Goal: Transaction & Acquisition: Purchase product/service

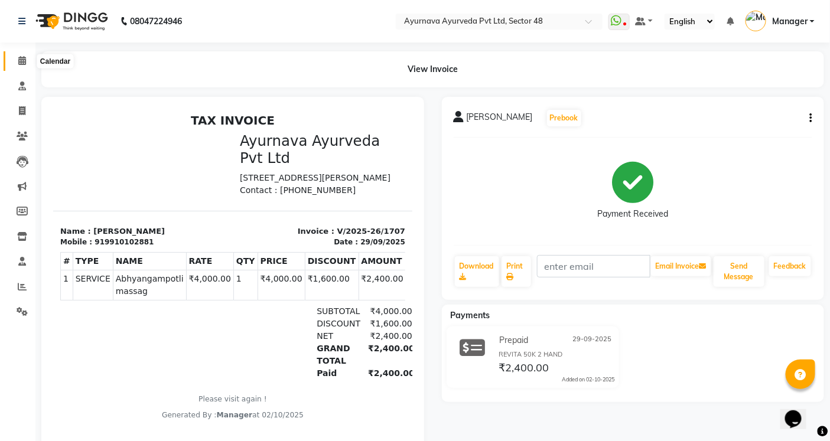
click at [22, 63] on icon at bounding box center [22, 60] width 8 height 9
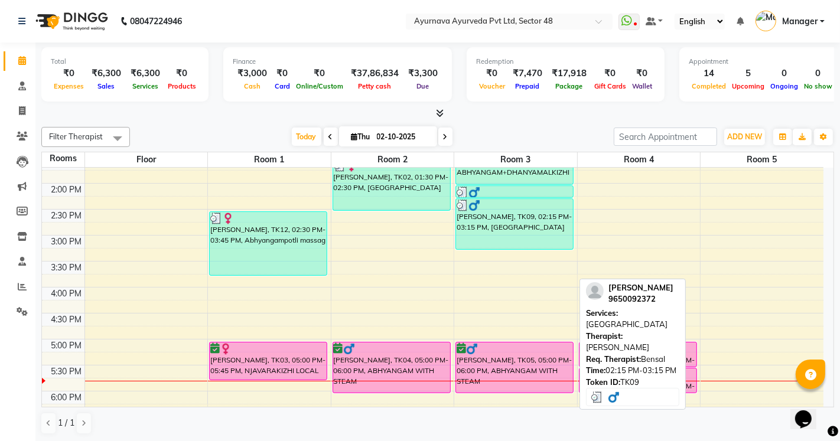
scroll to position [459, 0]
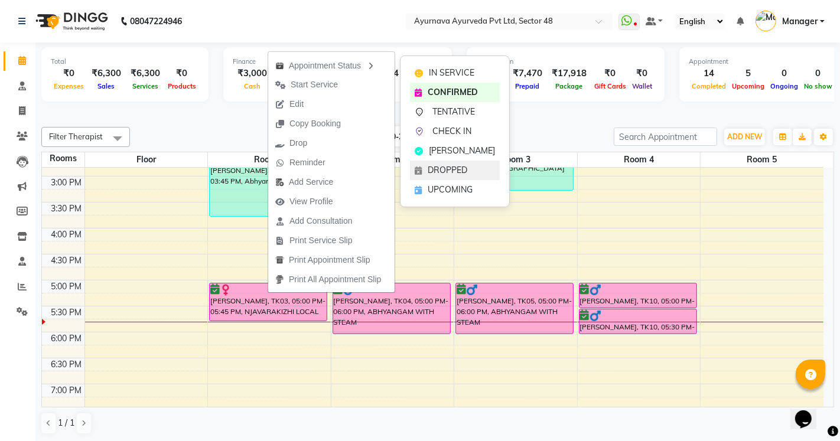
click at [442, 171] on span "DROPPED" at bounding box center [448, 170] width 40 height 12
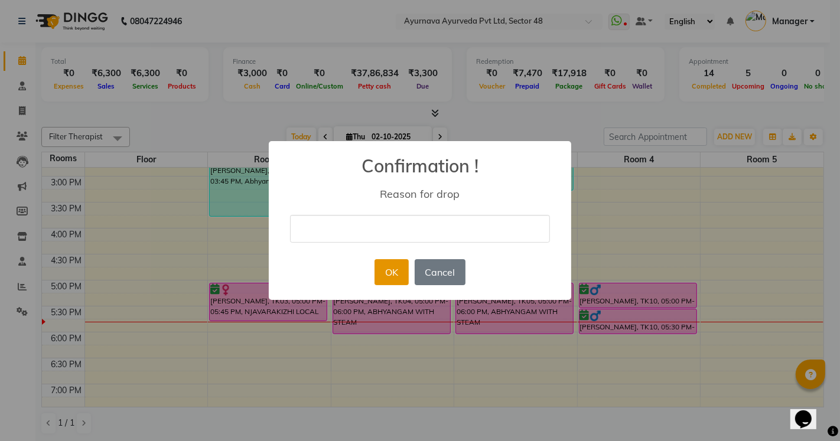
click at [390, 268] on button "OK" at bounding box center [391, 272] width 34 height 26
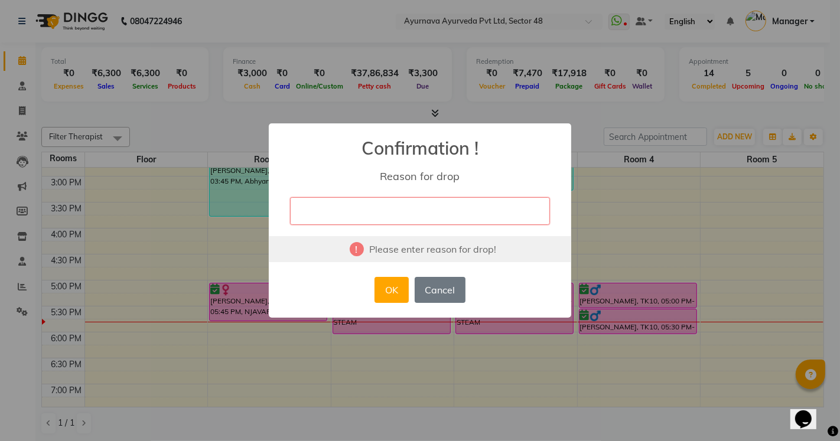
click at [378, 205] on input "text" at bounding box center [420, 211] width 260 height 28
type input "Busy"
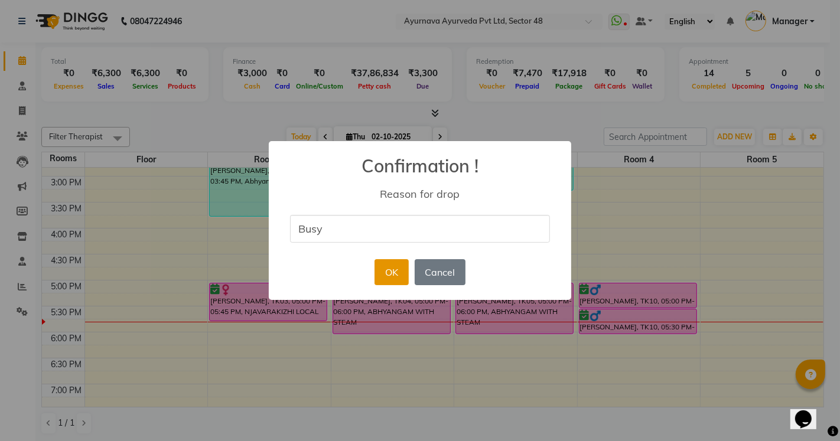
click at [380, 268] on button "OK" at bounding box center [391, 272] width 34 height 26
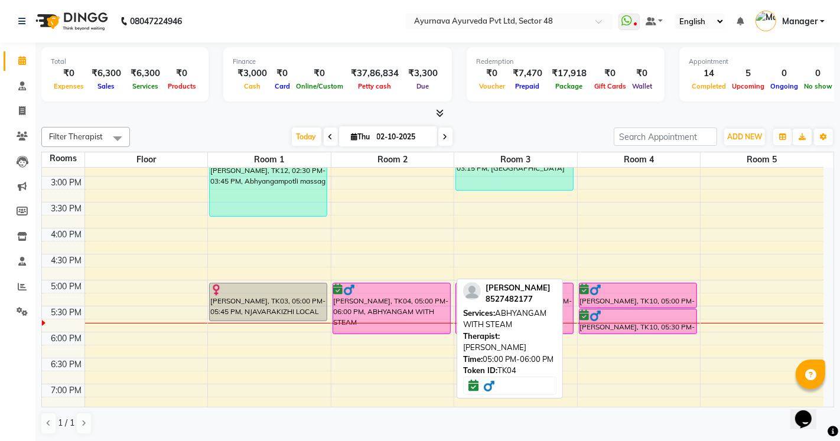
click at [367, 308] on div "[PERSON_NAME], TK04, 05:00 PM-06:00 PM, ABHYANGAM WITH STEAM" at bounding box center [391, 309] width 117 height 50
select select "6"
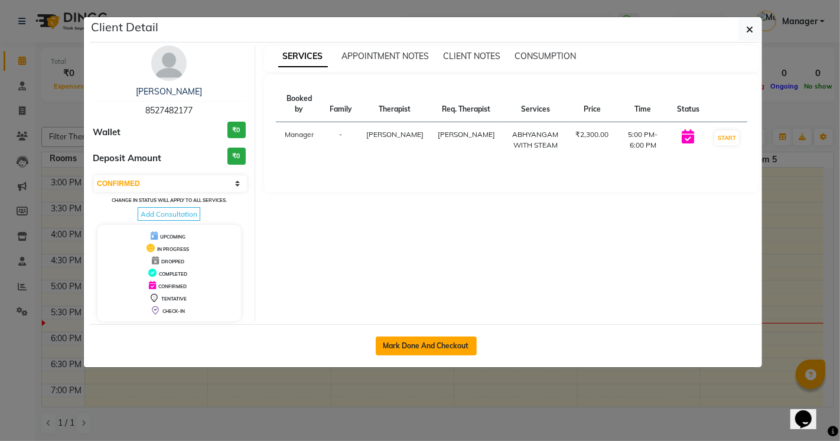
click at [421, 348] on button "Mark Done And Checkout" at bounding box center [426, 346] width 101 height 19
select select "5546"
select select "service"
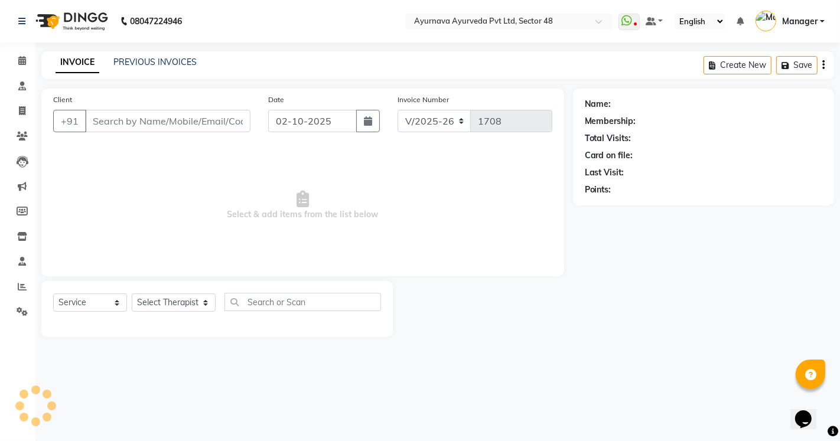
type input "8527482177"
select select "58124"
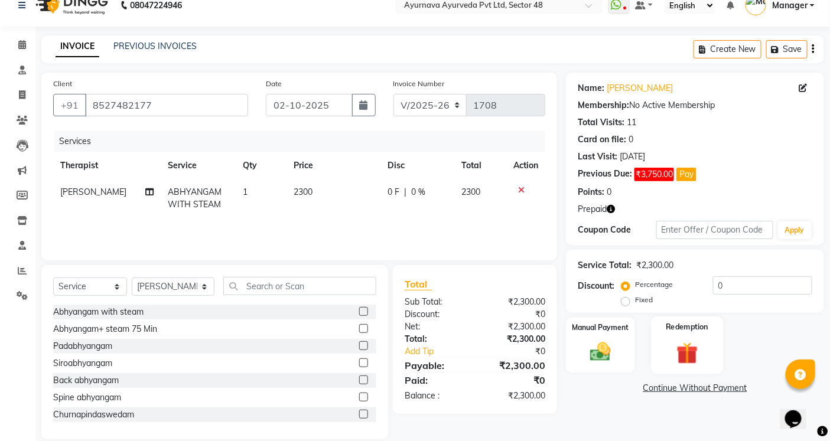
scroll to position [31, 0]
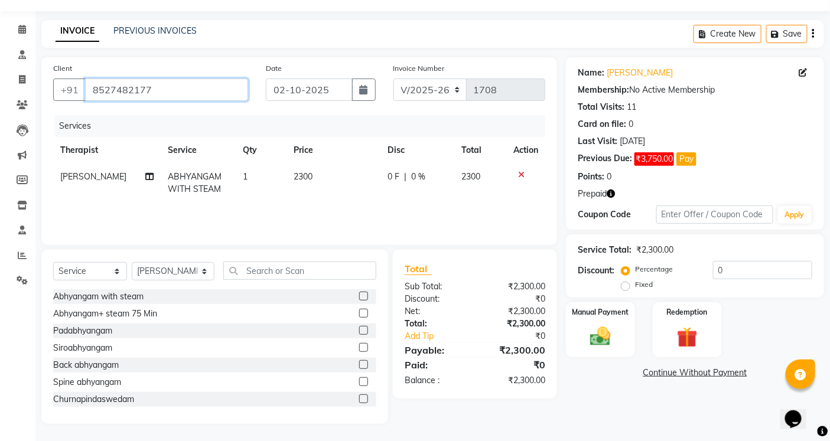
drag, startPoint x: 151, startPoint y: 90, endPoint x: 89, endPoint y: 104, distance: 64.2
click at [89, 104] on div "Client [PHONE_NUMBER]" at bounding box center [150, 86] width 213 height 48
click at [86, 106] on div "Client [PHONE_NUMBER]" at bounding box center [150, 86] width 213 height 48
drag, startPoint x: 86, startPoint y: 106, endPoint x: 93, endPoint y: 90, distance: 18.2
click at [93, 90] on input "8527482177" at bounding box center [166, 90] width 163 height 22
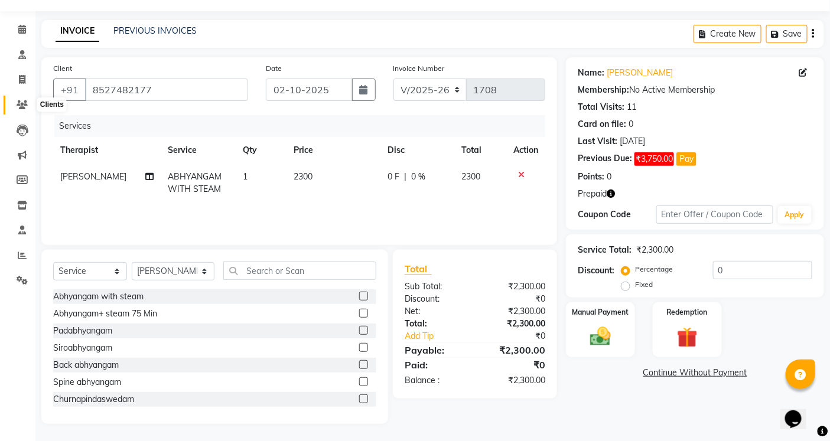
click at [22, 102] on icon at bounding box center [22, 104] width 11 height 9
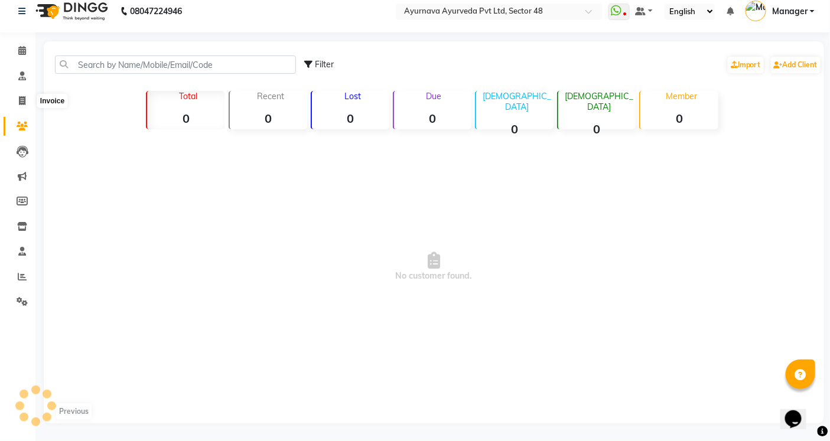
scroll to position [31, 0]
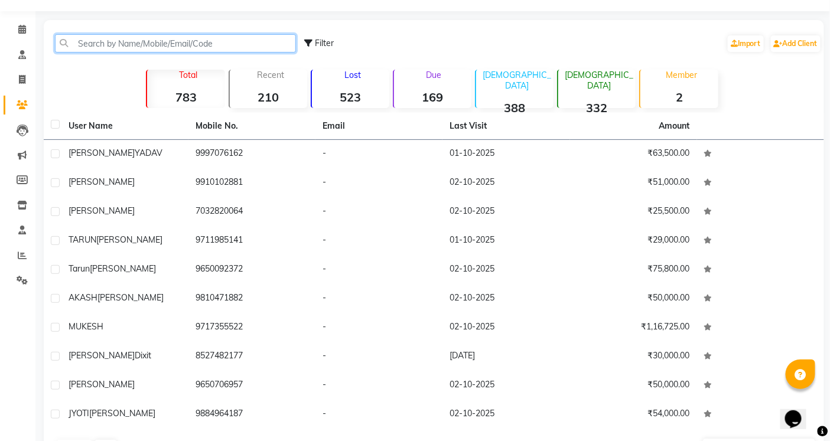
paste input "8527482177"
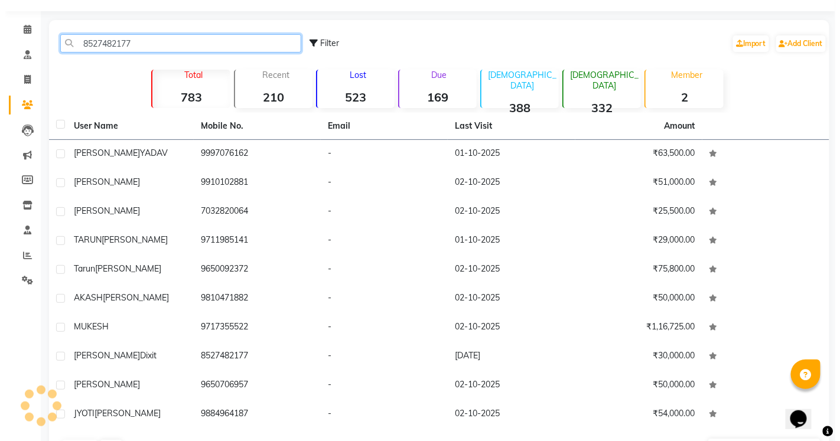
scroll to position [0, 0]
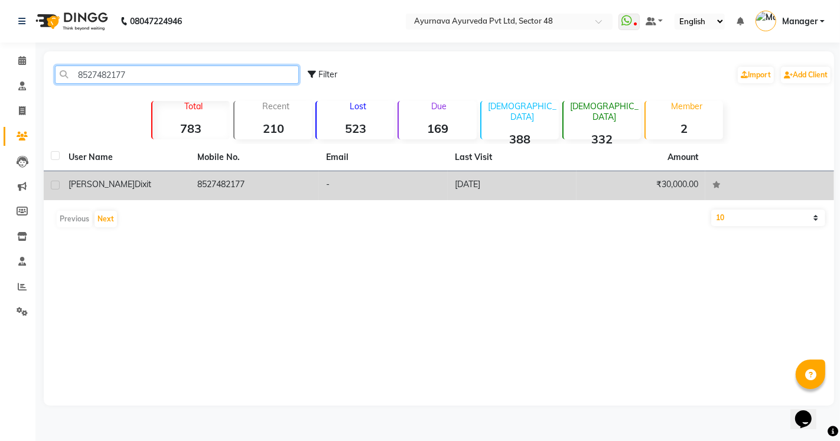
type input "8527482177"
click at [237, 187] on td "8527482177" at bounding box center [254, 185] width 129 height 29
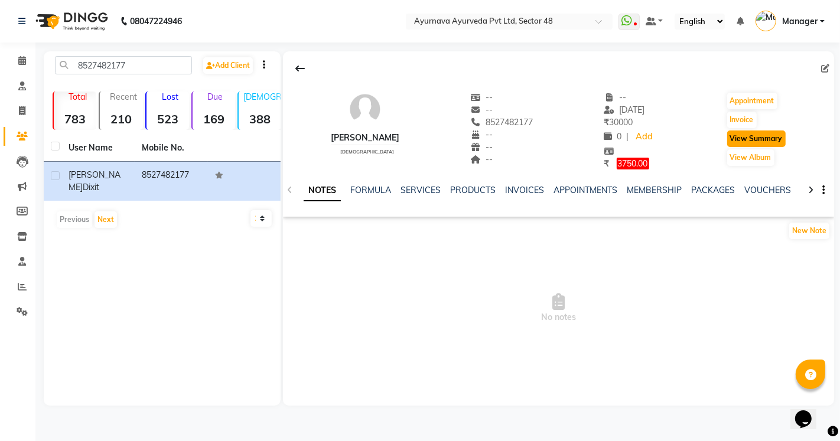
click at [756, 137] on button "View Summary" at bounding box center [756, 139] width 58 height 17
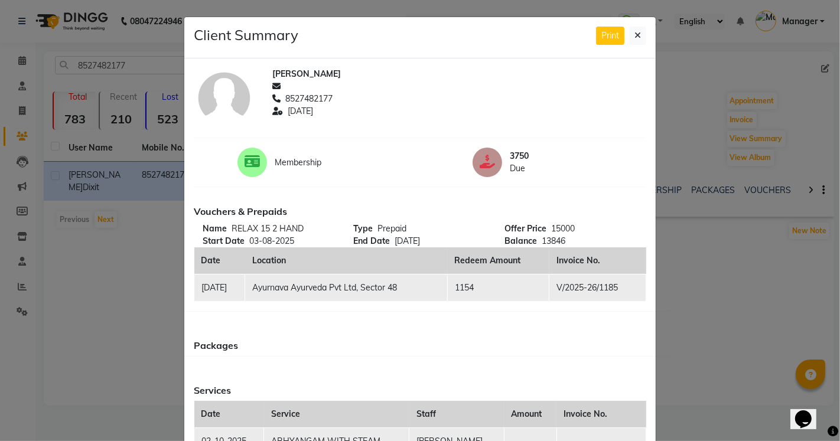
click at [685, 99] on ngb-modal-window "Client Summary Print [PERSON_NAME] 8527482177 [DATE] Membership 3750 Due Vouche…" at bounding box center [420, 220] width 840 height 441
click at [634, 36] on icon at bounding box center [637, 35] width 6 height 8
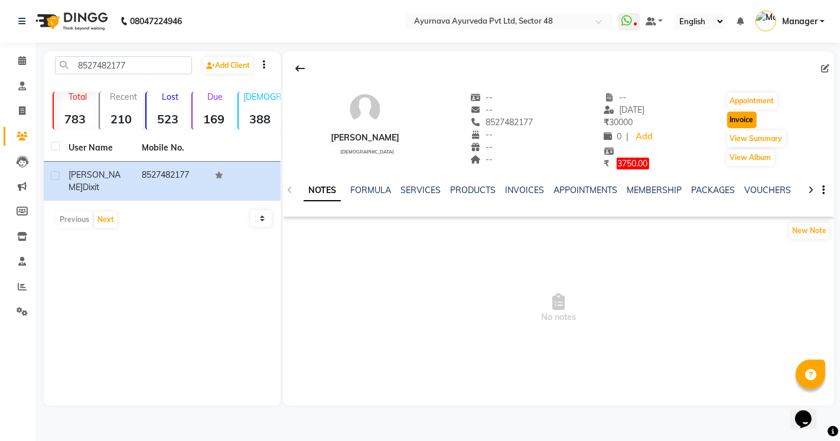
click at [737, 122] on button "Invoice" at bounding box center [742, 120] width 30 height 17
select select "5546"
select select "service"
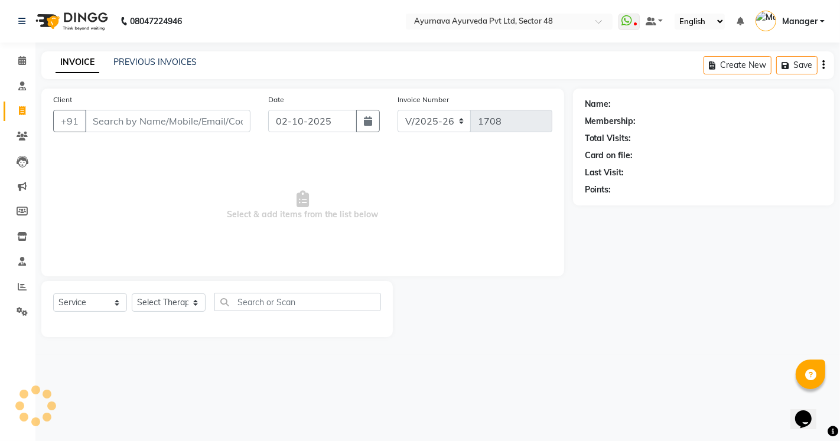
type input "8527482177"
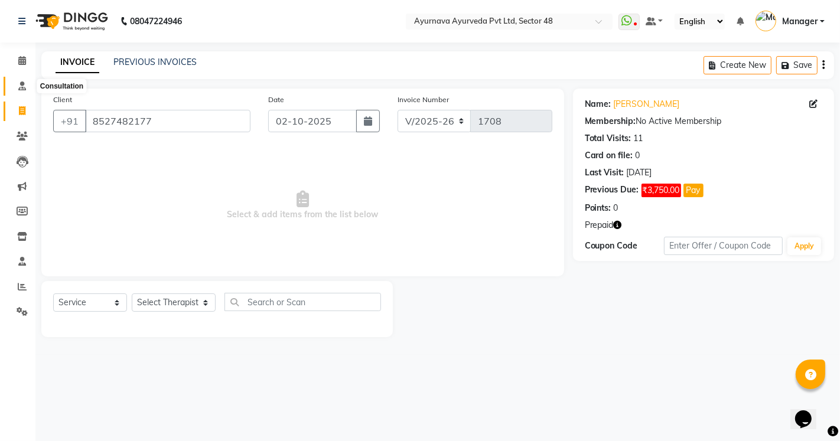
click at [19, 87] on icon at bounding box center [22, 86] width 8 height 9
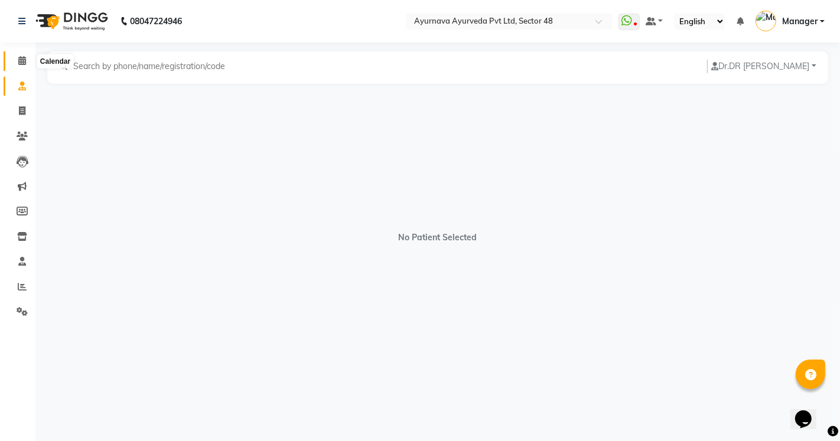
click at [18, 58] on icon at bounding box center [22, 60] width 8 height 9
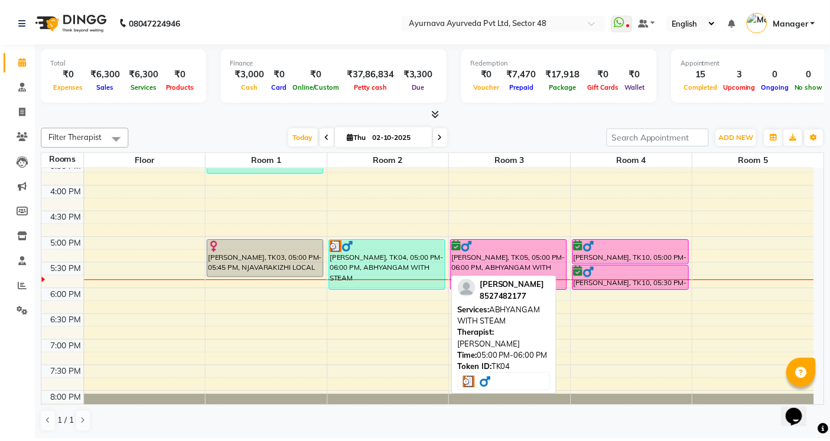
scroll to position [525, 0]
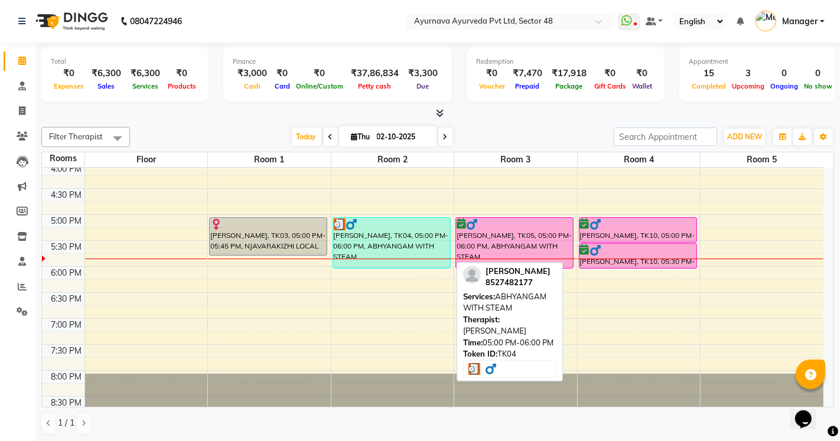
click at [426, 238] on div "[PERSON_NAME], TK04, 05:00 PM-06:00 PM, ABHYANGAM WITH STEAM" at bounding box center [391, 243] width 117 height 50
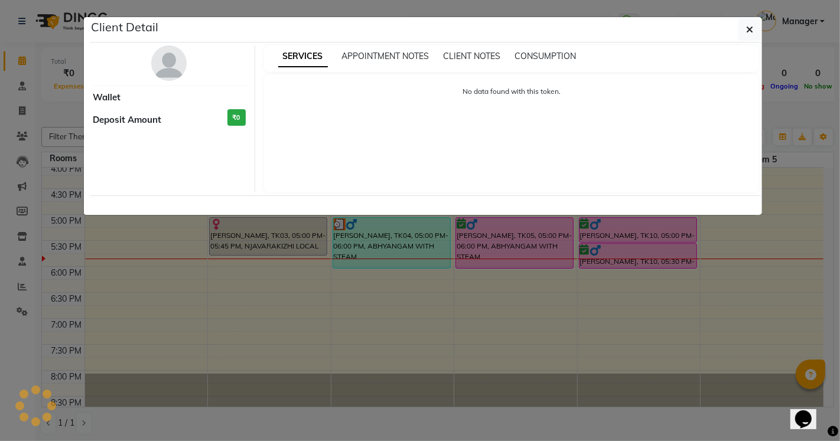
select select "3"
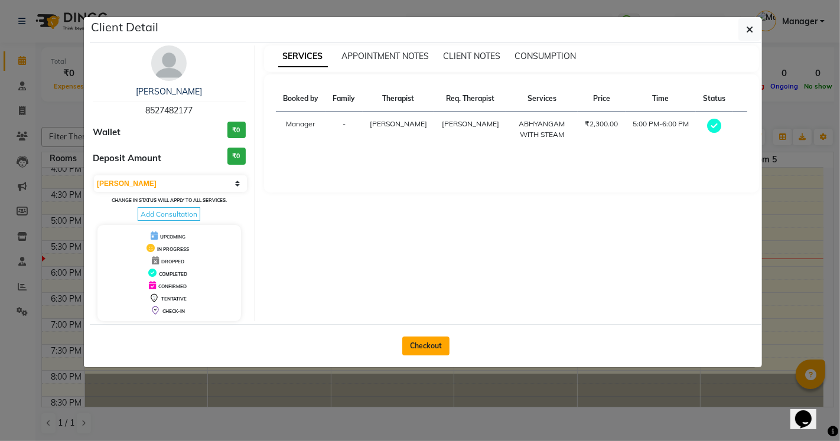
click at [432, 344] on button "Checkout" at bounding box center [425, 346] width 47 height 19
select select "service"
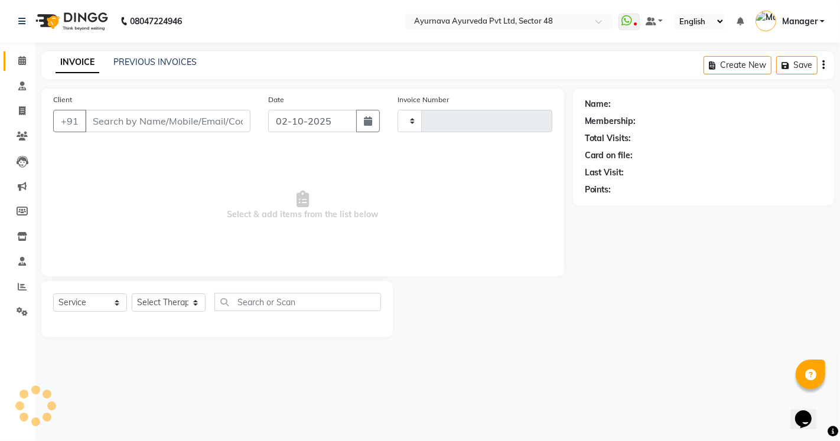
type input "1708"
type input "8527482177"
select select "5546"
select select "58124"
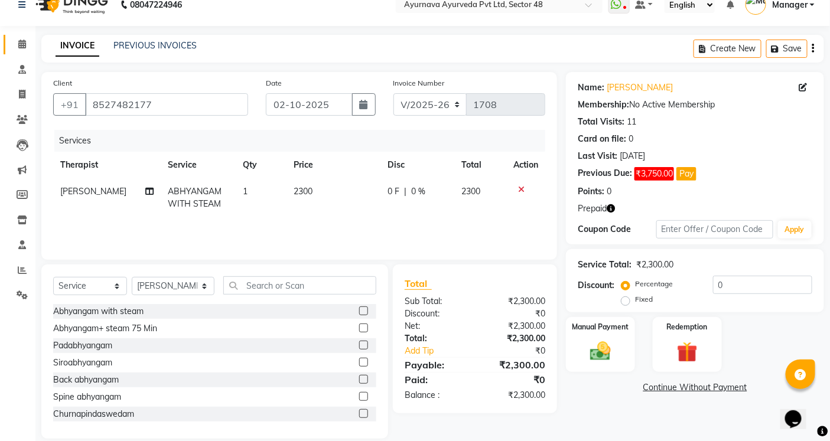
scroll to position [31, 0]
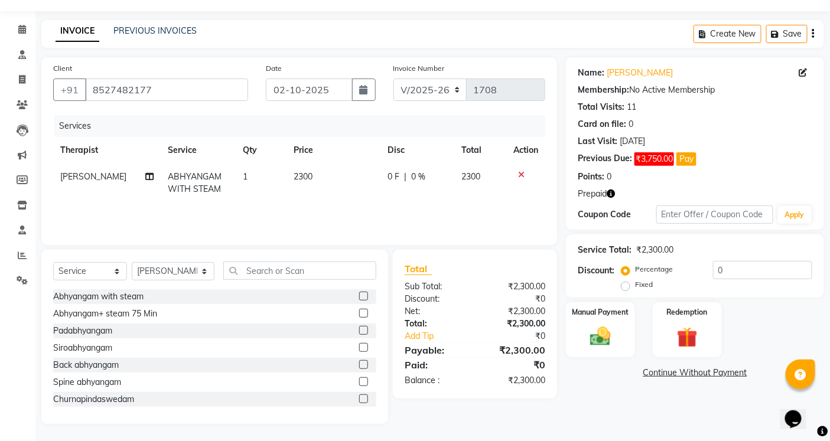
click at [635, 285] on label "Fixed" at bounding box center [644, 284] width 18 height 11
click at [630, 285] on input "Fixed" at bounding box center [628, 285] width 8 height 8
radio input "true"
drag, startPoint x: 733, startPoint y: 269, endPoint x: 716, endPoint y: 269, distance: 17.1
click at [716, 269] on input "0" at bounding box center [762, 270] width 99 height 18
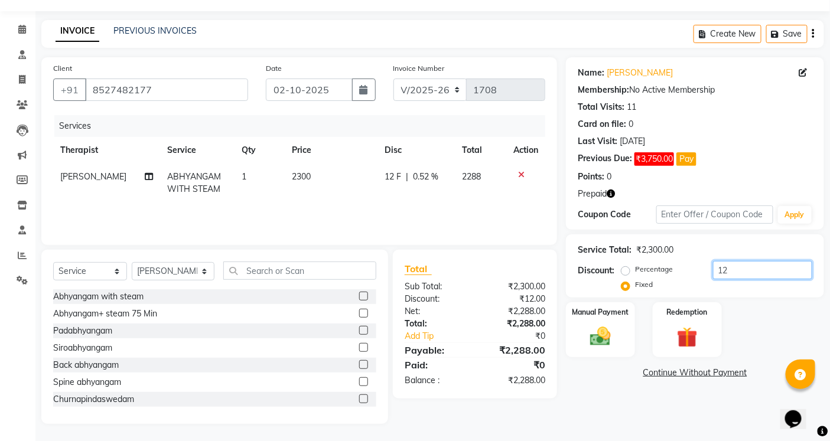
type input "1"
type input "0"
click at [727, 269] on input "15050" at bounding box center [762, 270] width 99 height 18
type input "1050"
click at [754, 245] on div "Service Total: ₹2,300.00" at bounding box center [695, 250] width 234 height 12
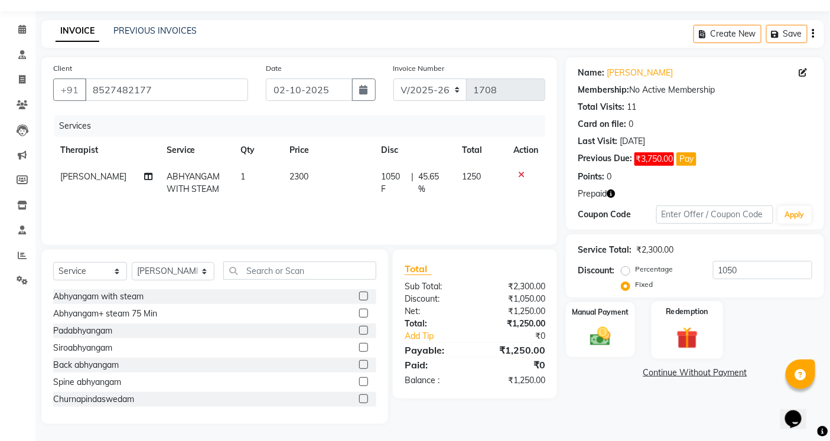
click at [672, 331] on img at bounding box center [686, 337] width 35 height 27
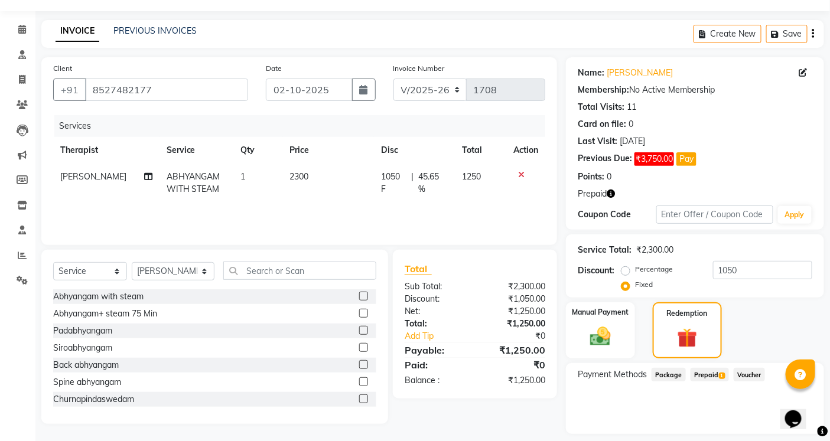
click at [711, 371] on span "Prepaid 1" at bounding box center [709, 375] width 38 height 14
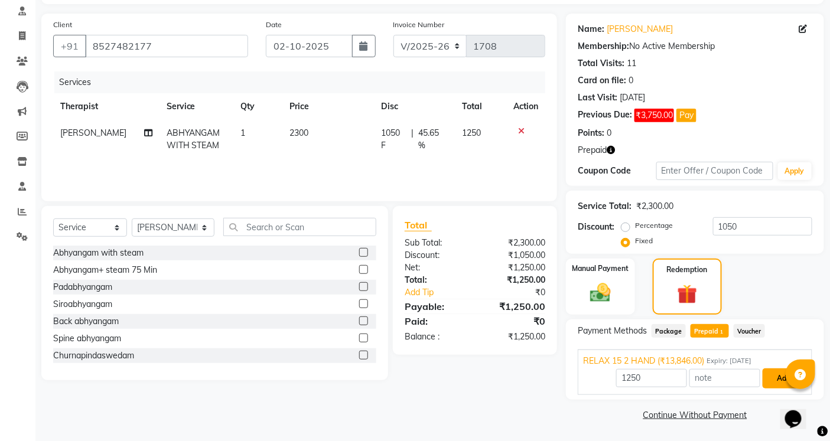
click at [768, 380] on button "Add" at bounding box center [784, 379] width 43 height 20
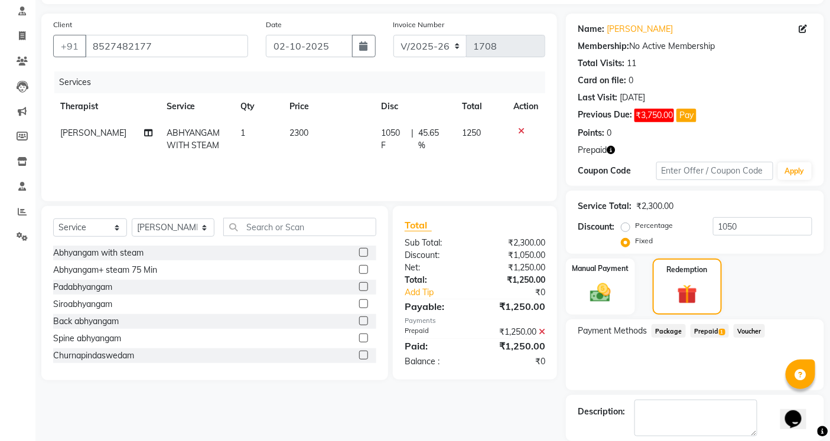
scroll to position [132, 0]
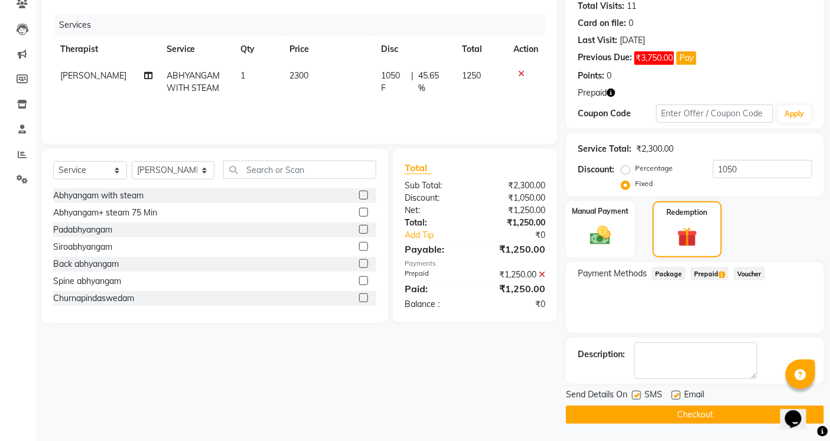
click at [683, 414] on button "Checkout" at bounding box center [695, 415] width 258 height 18
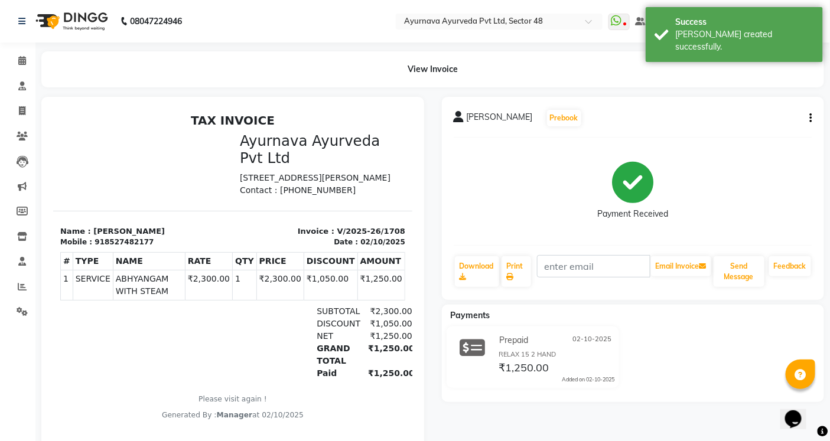
select select "service"
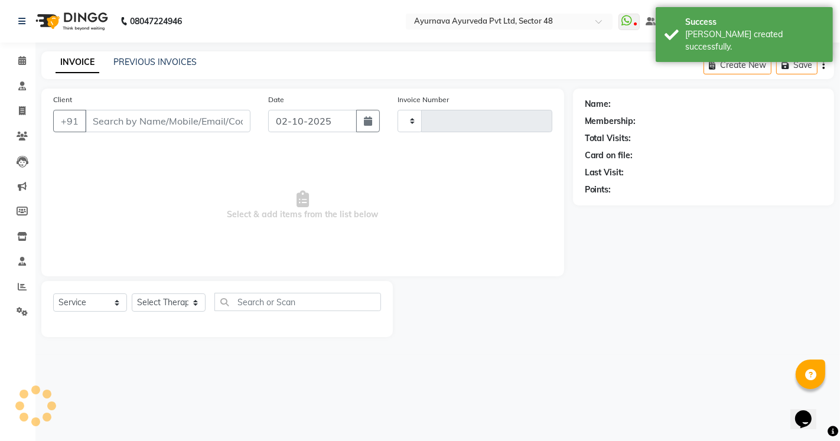
type input "1709"
select select "5546"
type input "8527482177"
select select "58124"
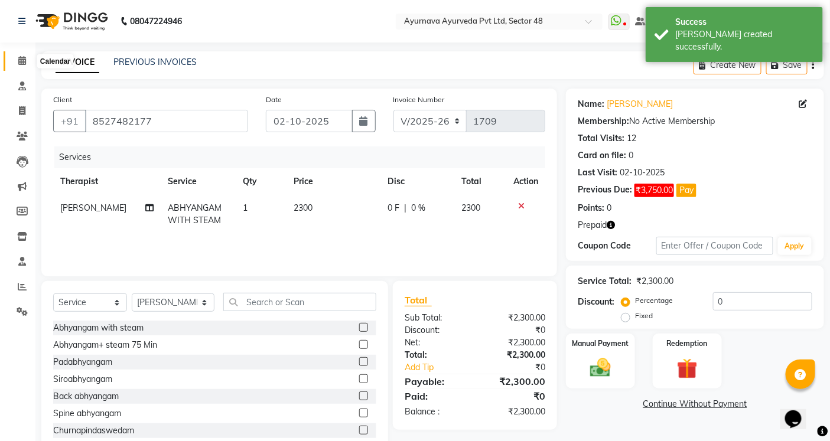
click at [17, 62] on span at bounding box center [22, 61] width 21 height 14
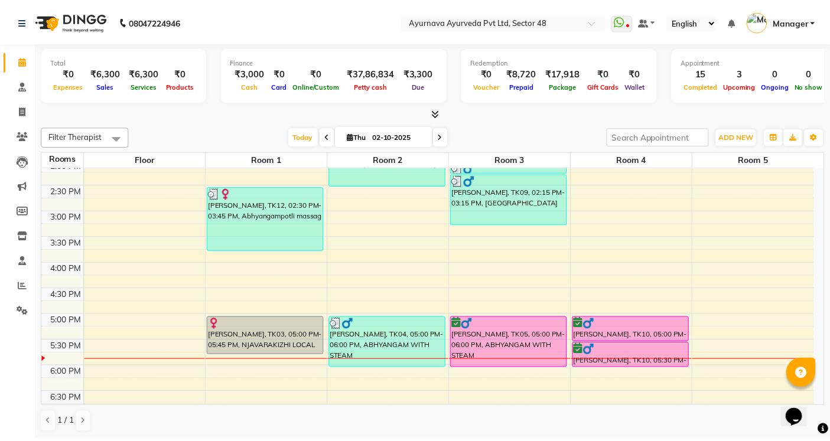
scroll to position [544, 0]
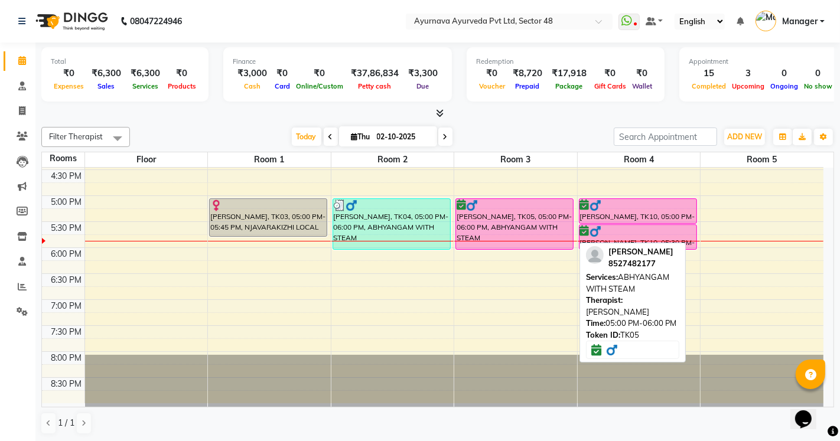
click at [501, 223] on div "[PERSON_NAME], TK05, 05:00 PM-06:00 PM, ABHYANGAM WITH STEAM" at bounding box center [514, 224] width 117 height 50
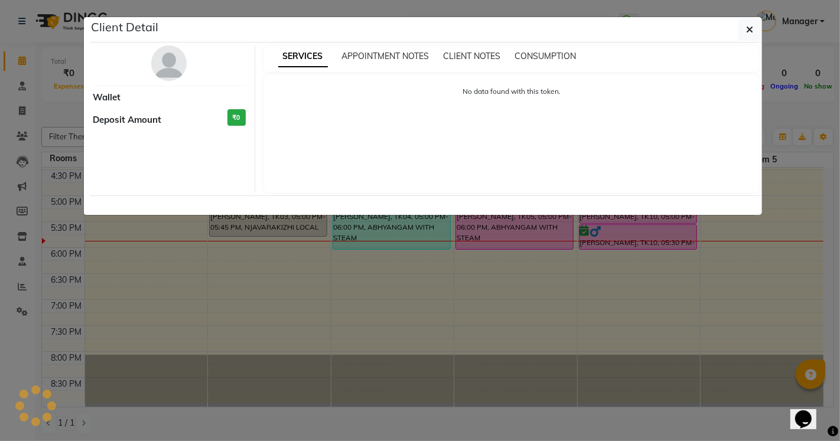
select select "6"
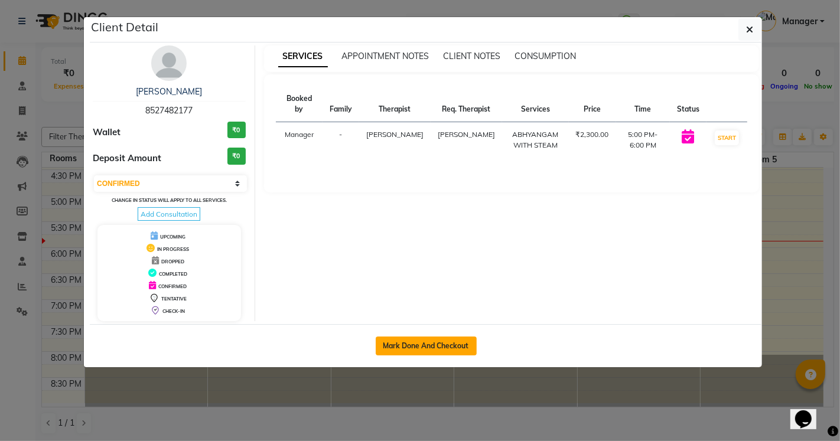
click at [447, 343] on button "Mark Done And Checkout" at bounding box center [426, 346] width 101 height 19
select select "service"
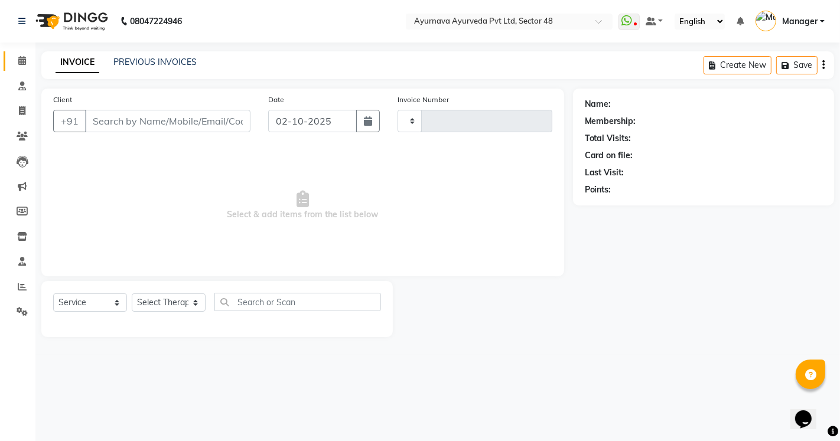
type input "1709"
select select "5546"
type input "8527482177"
select select "63862"
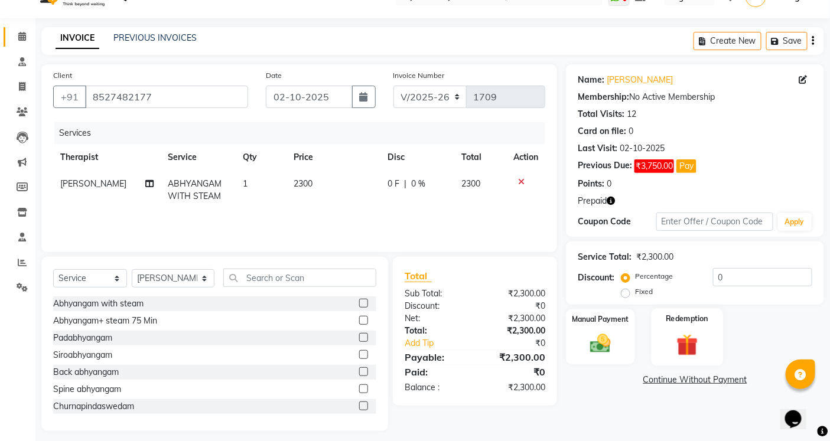
scroll to position [31, 0]
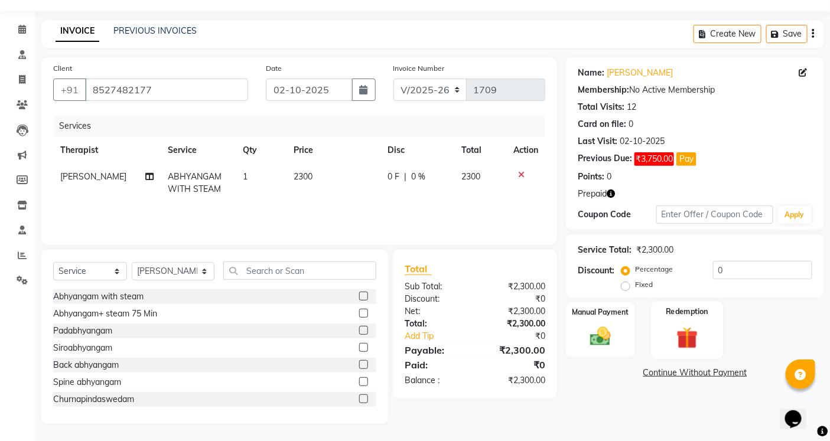
click at [686, 334] on img at bounding box center [686, 337] width 35 height 27
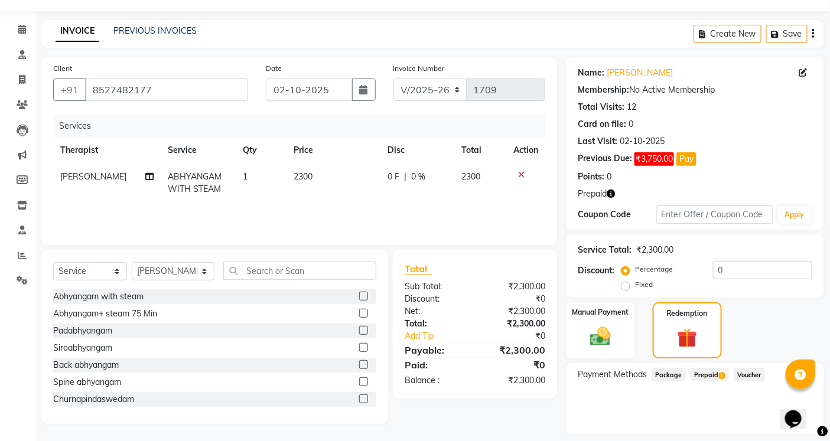
click at [711, 373] on span "Prepaid 1" at bounding box center [709, 375] width 38 height 14
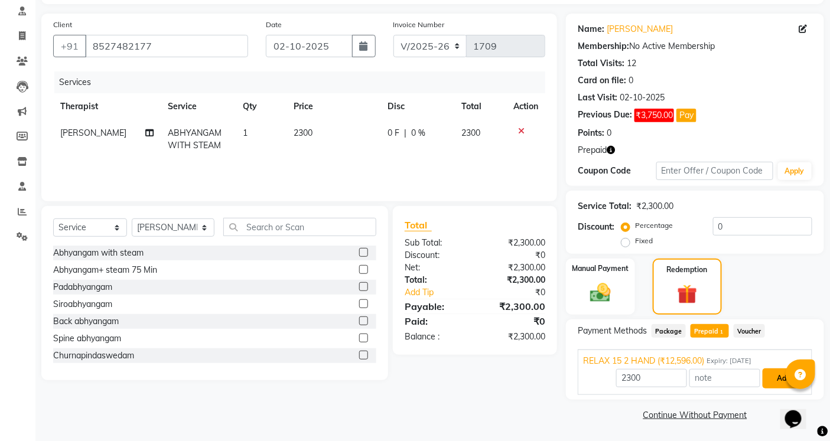
click at [776, 380] on button "Add" at bounding box center [784, 379] width 43 height 20
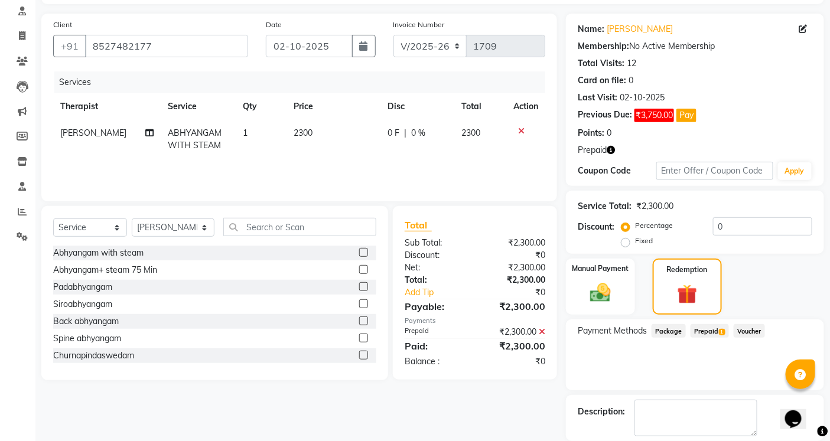
click at [706, 329] on span "Prepaid 1" at bounding box center [709, 331] width 38 height 14
click at [635, 240] on label "Fixed" at bounding box center [644, 241] width 18 height 11
click at [627, 240] on input "Fixed" at bounding box center [628, 241] width 8 height 8
radio input "true"
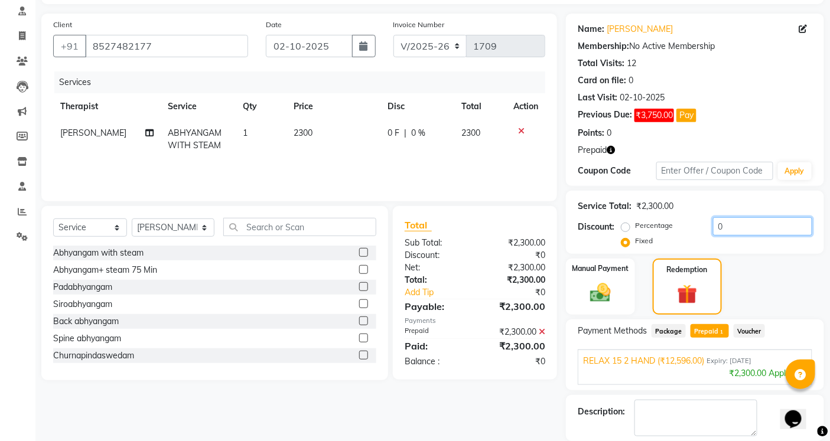
click at [727, 227] on input "0" at bounding box center [762, 226] width 99 height 18
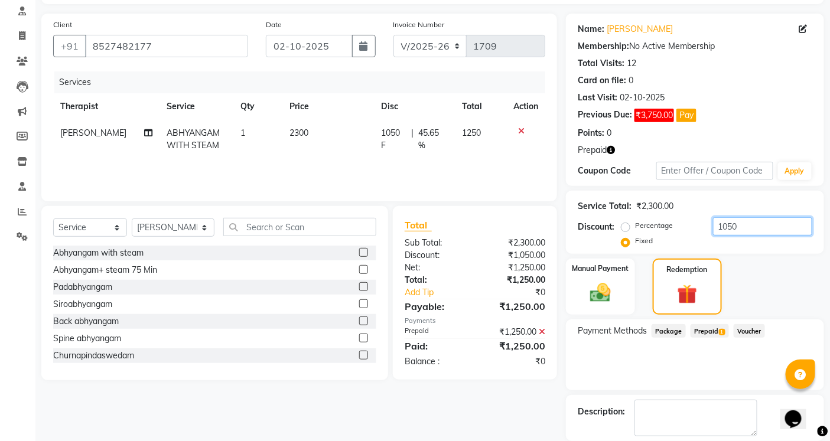
type input "1050"
click at [709, 328] on span "Prepaid 1" at bounding box center [709, 331] width 38 height 14
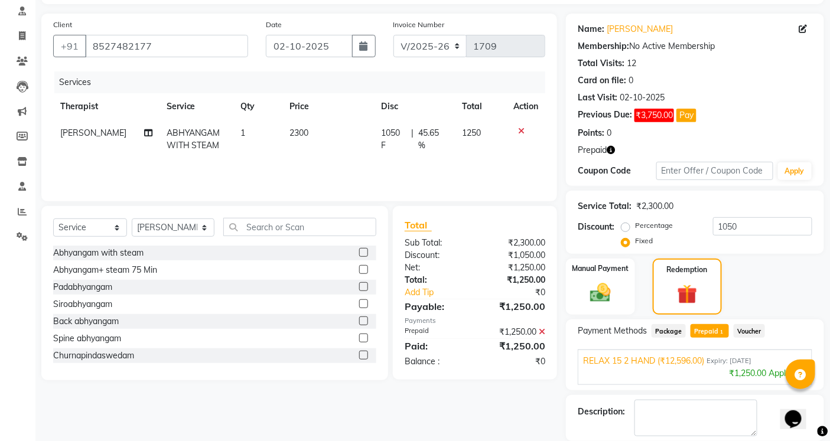
click at [707, 329] on span "Prepaid 1" at bounding box center [709, 331] width 38 height 14
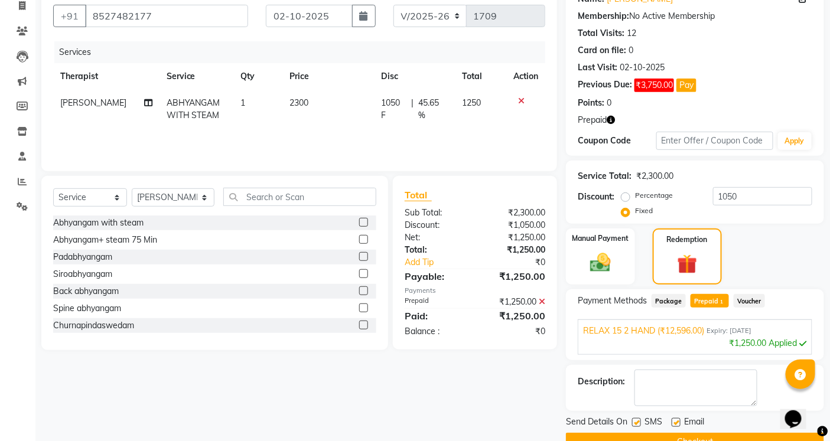
scroll to position [132, 0]
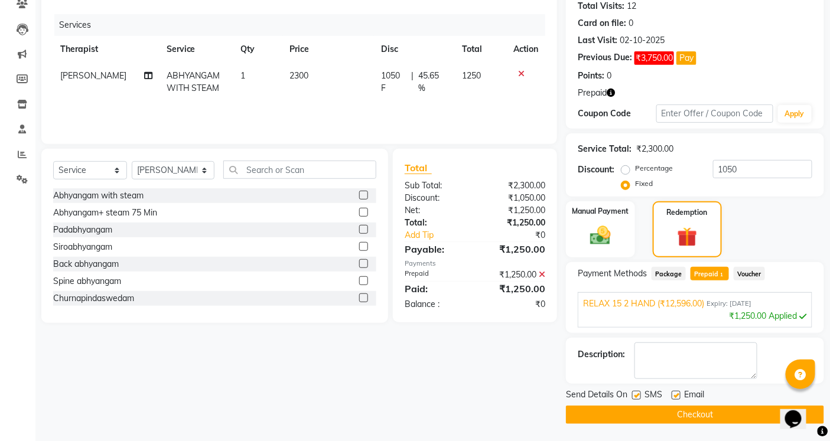
click at [639, 398] on label at bounding box center [636, 395] width 9 height 9
click at [639, 398] on input "checkbox" at bounding box center [636, 396] width 8 height 8
checkbox input "false"
click at [676, 393] on label at bounding box center [676, 395] width 9 height 9
click at [676, 393] on input "checkbox" at bounding box center [676, 396] width 8 height 8
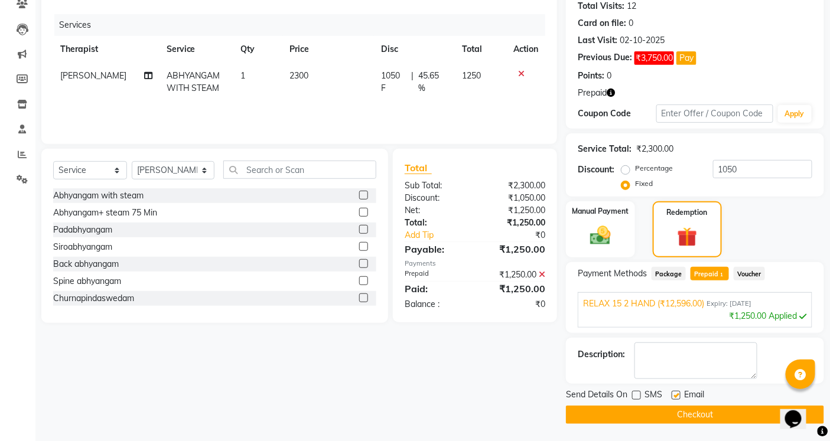
checkbox input "false"
click at [680, 411] on button "Checkout" at bounding box center [695, 415] width 258 height 18
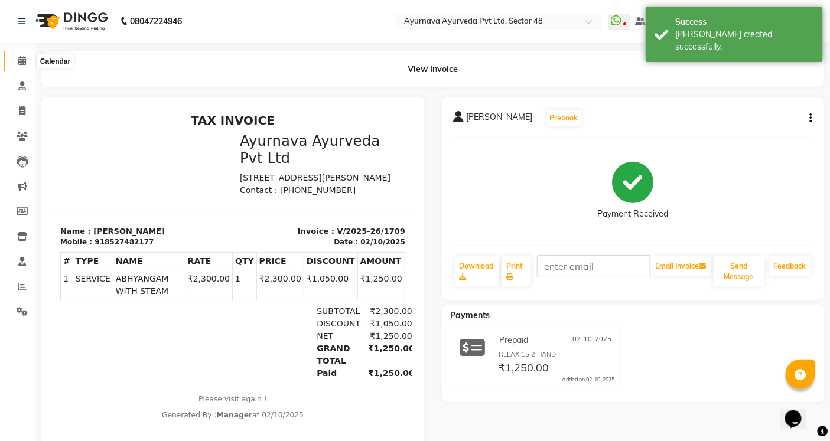
click at [19, 57] on icon at bounding box center [22, 60] width 8 height 9
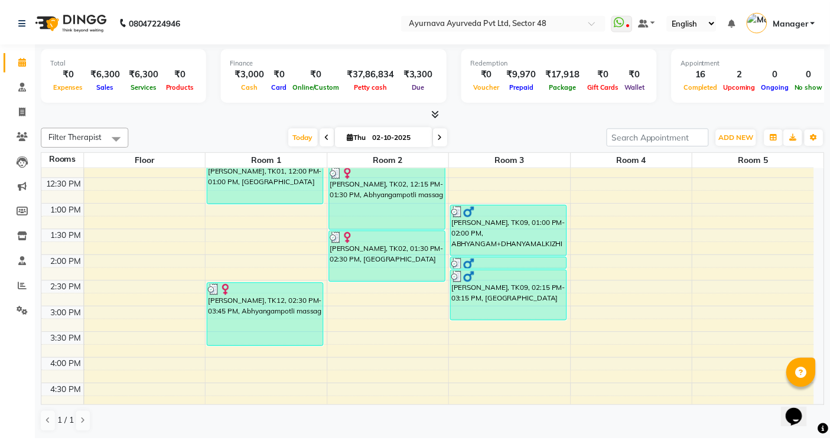
scroll to position [525, 0]
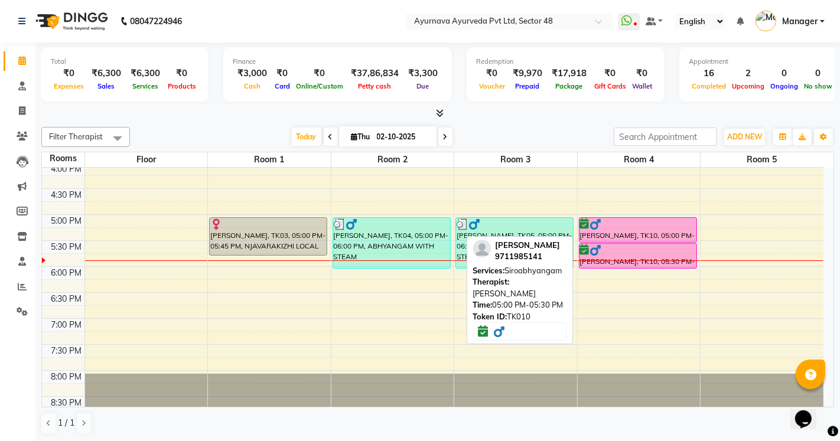
click at [624, 233] on div "[PERSON_NAME], TK10, 05:00 PM-05:30 PM, [GEOGRAPHIC_DATA]" at bounding box center [637, 230] width 117 height 24
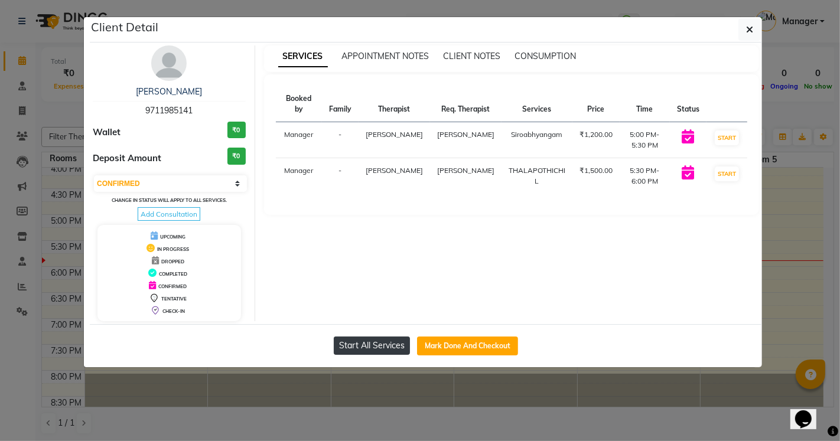
click at [374, 338] on button "Start All Services" at bounding box center [372, 346] width 76 height 18
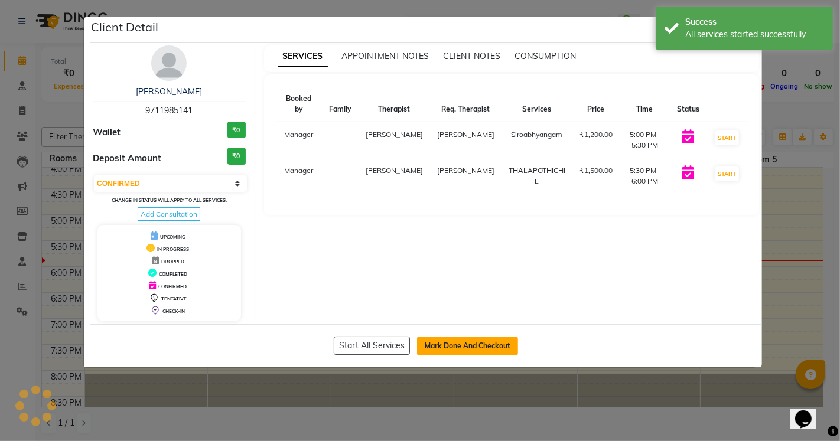
select select "1"
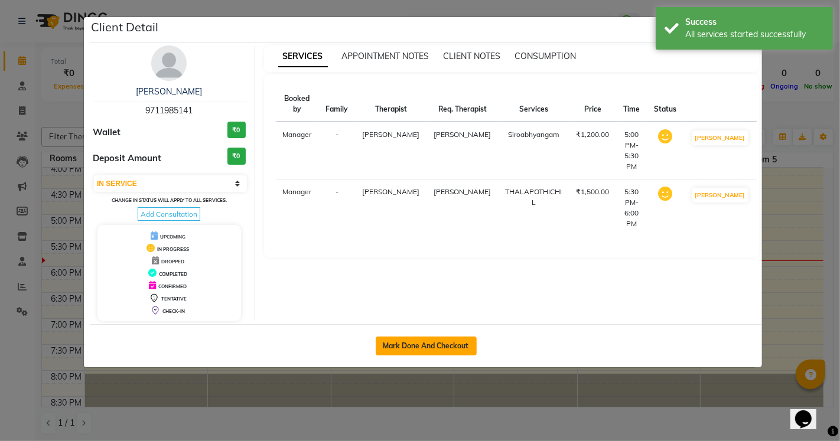
click at [447, 346] on button "Mark Done And Checkout" at bounding box center [426, 346] width 101 height 19
select select "service"
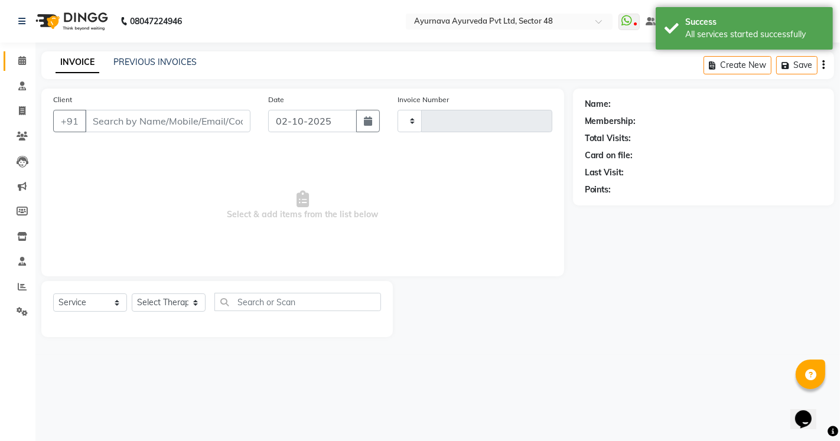
type input "1710"
select select "5546"
type input "9711985141"
select select "38448"
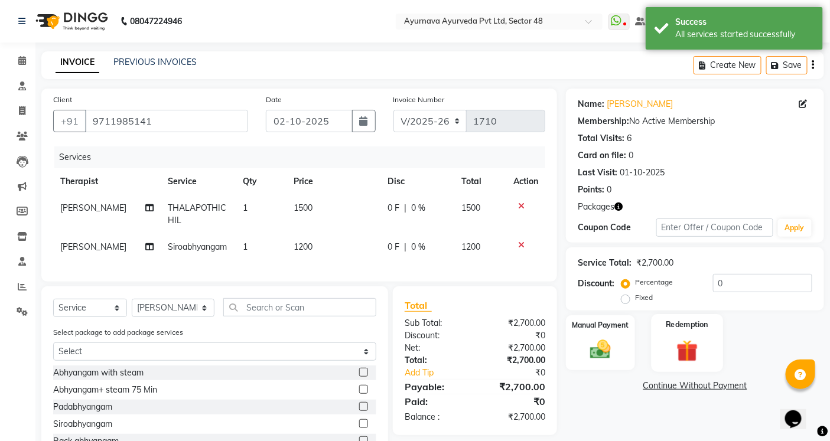
click at [694, 353] on img at bounding box center [686, 350] width 35 height 27
click at [686, 386] on span "1" at bounding box center [685, 389] width 6 height 7
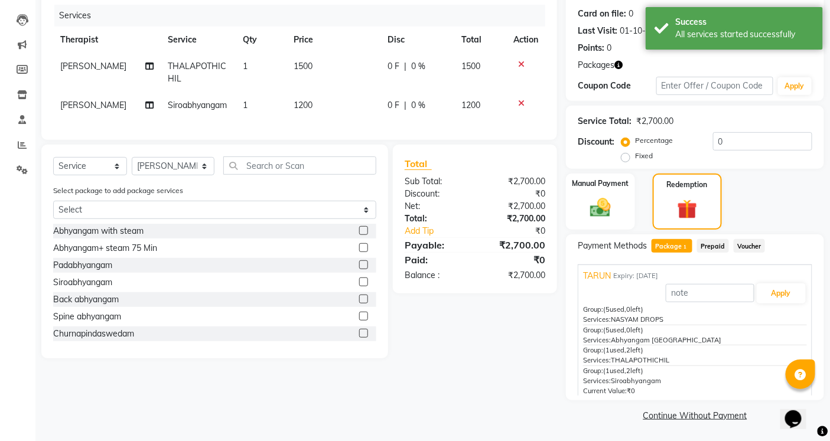
scroll to position [142, 0]
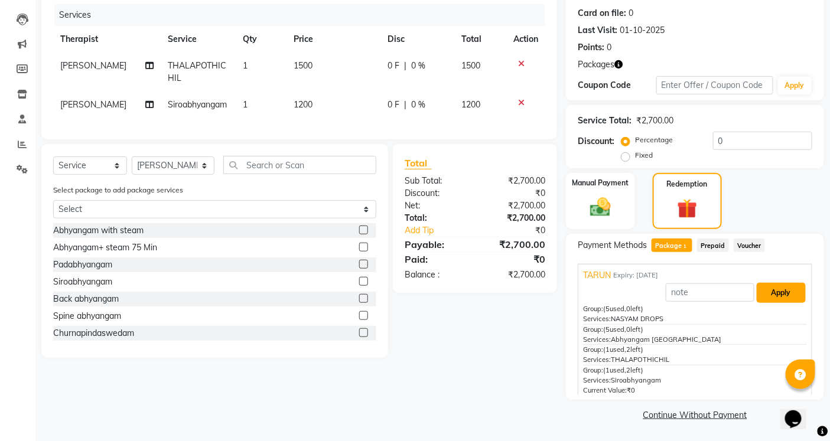
click at [778, 294] on button "Apply" at bounding box center [781, 293] width 49 height 20
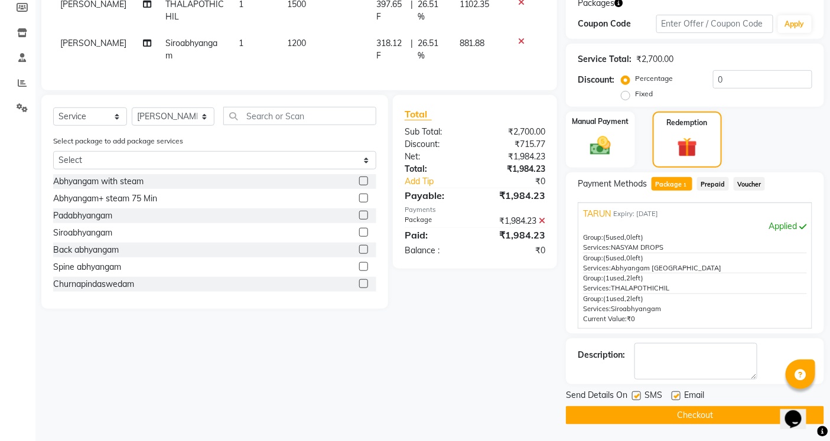
scroll to position [204, 0]
click at [633, 395] on label at bounding box center [636, 395] width 9 height 9
click at [633, 395] on input "checkbox" at bounding box center [636, 396] width 8 height 8
checkbox input "false"
click at [672, 394] on label at bounding box center [676, 395] width 9 height 9
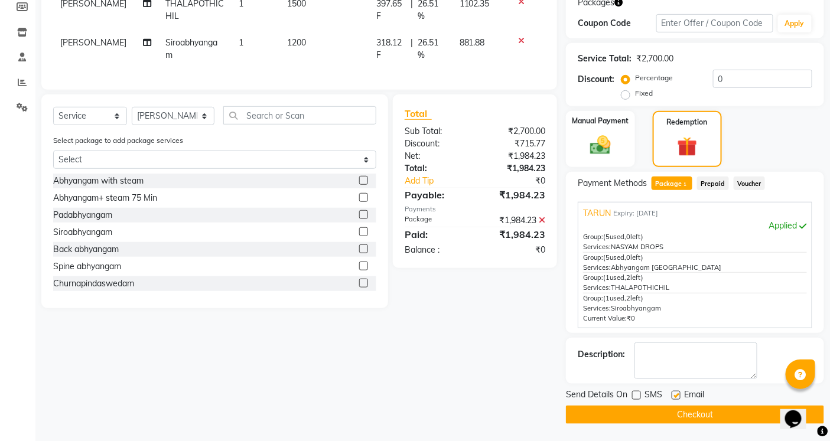
click at [672, 394] on input "checkbox" at bounding box center [676, 396] width 8 height 8
checkbox input "false"
click at [671, 411] on button "Checkout" at bounding box center [695, 415] width 258 height 18
